Goal: Transaction & Acquisition: Book appointment/travel/reservation

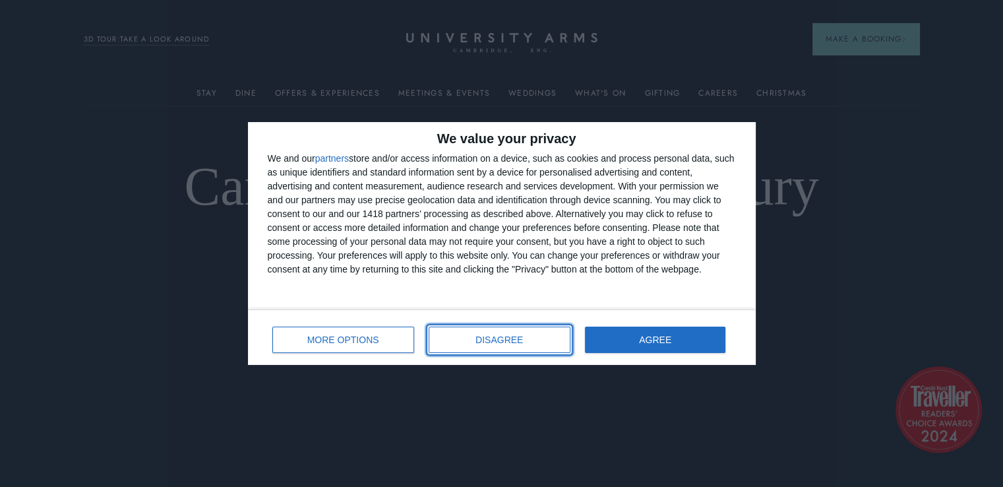
click at [465, 343] on button "DISAGREE" at bounding box center [500, 339] width 142 height 26
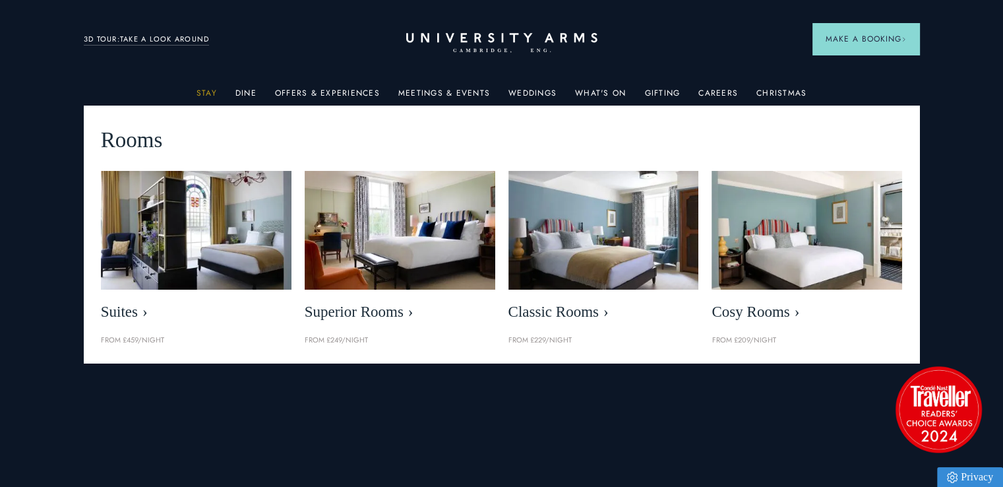
click at [209, 88] on link "Stay" at bounding box center [206, 96] width 20 height 17
